Goal: Transaction & Acquisition: Subscribe to service/newsletter

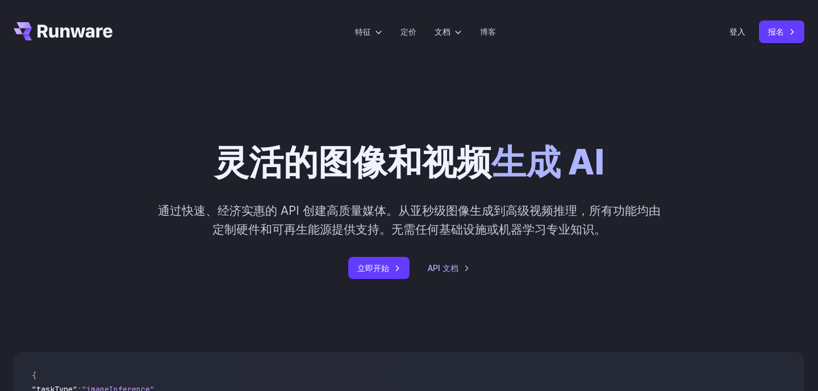
click at [468, 114] on h1 "灵活的图像和视频 生成 AI" at bounding box center [409, 141] width 390 height 83
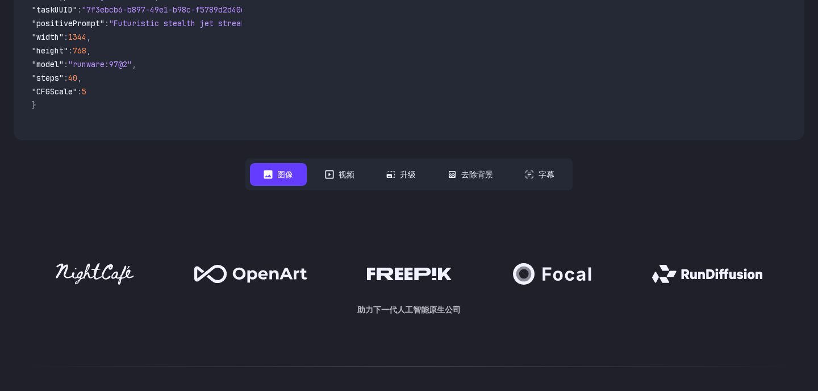
scroll to position [451, 0]
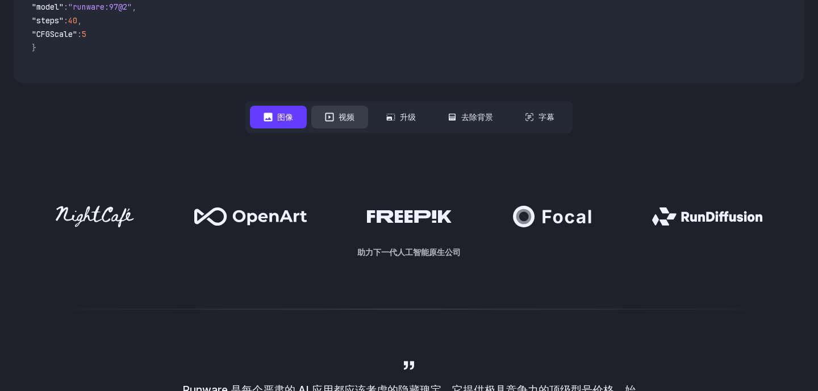
click at [352, 113] on font "视频" at bounding box center [347, 117] width 16 height 10
click at [400, 110] on font "升级" at bounding box center [408, 116] width 16 height 13
click at [406, 122] on font "升级" at bounding box center [408, 116] width 16 height 13
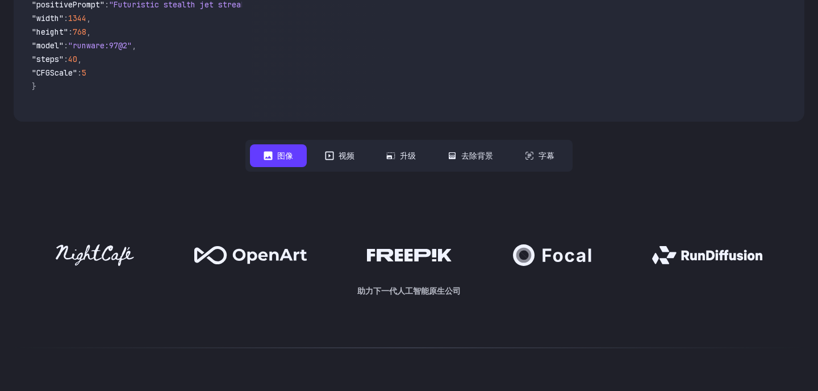
scroll to position [0, 0]
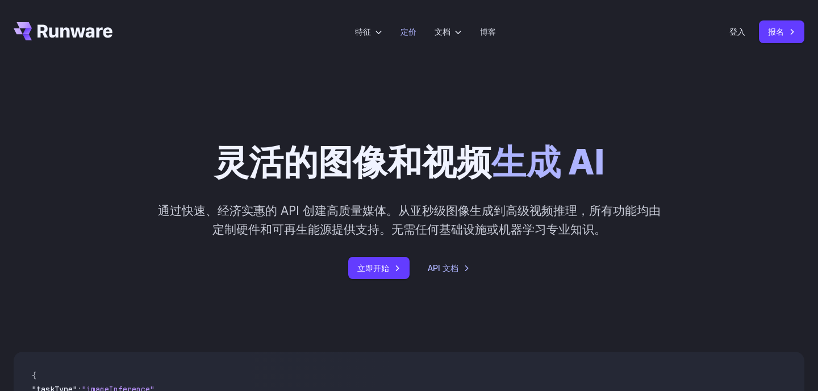
click at [408, 36] on link "定价" at bounding box center [409, 31] width 16 height 13
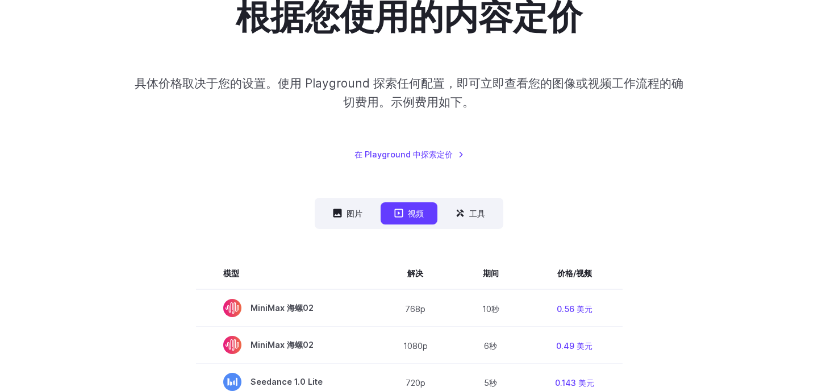
scroll to position [125, 0]
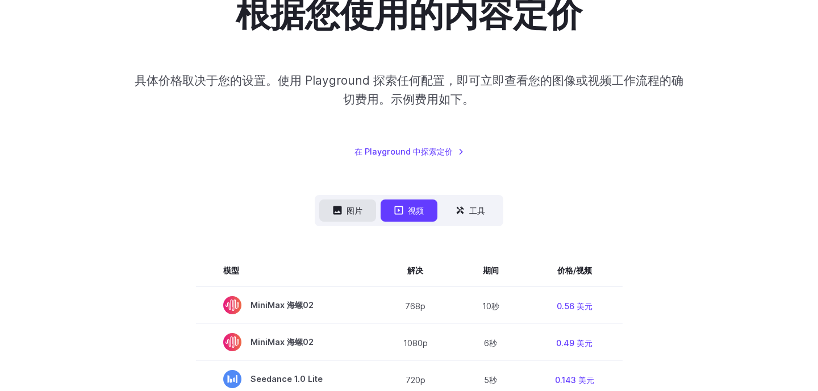
click at [351, 212] on font "图片" at bounding box center [355, 211] width 16 height 10
click at [347, 211] on font "图片" at bounding box center [355, 211] width 16 height 10
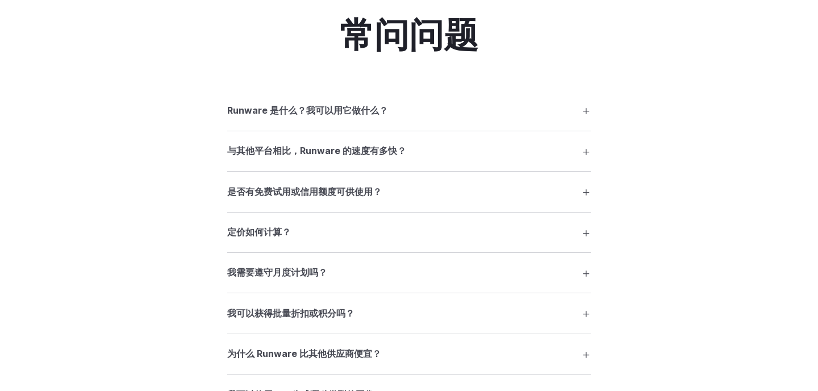
scroll to position [1569, 0]
